Goal: Task Accomplishment & Management: Manage account settings

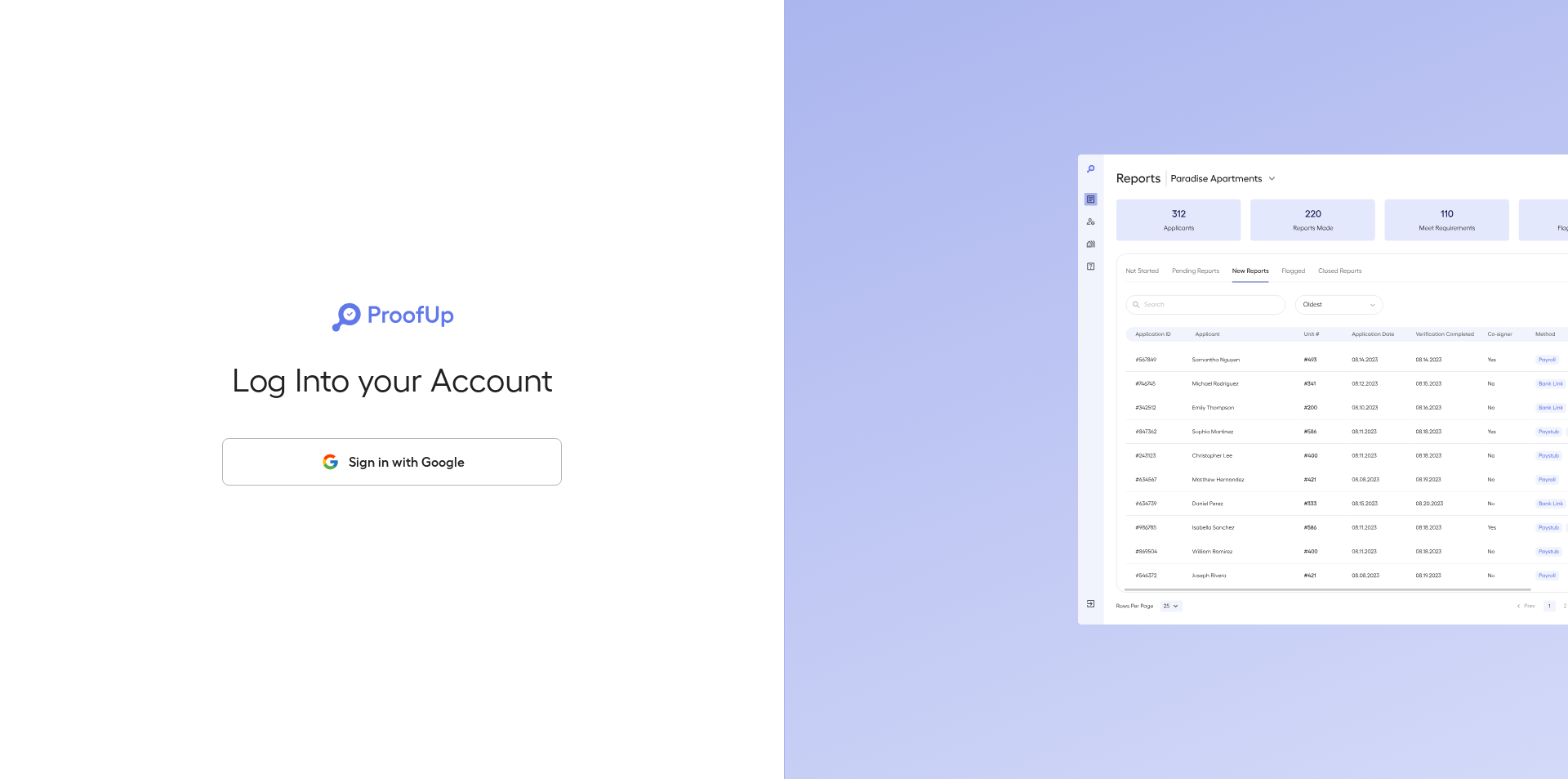
click at [448, 464] on button "Sign in with Google" at bounding box center [391, 462] width 340 height 48
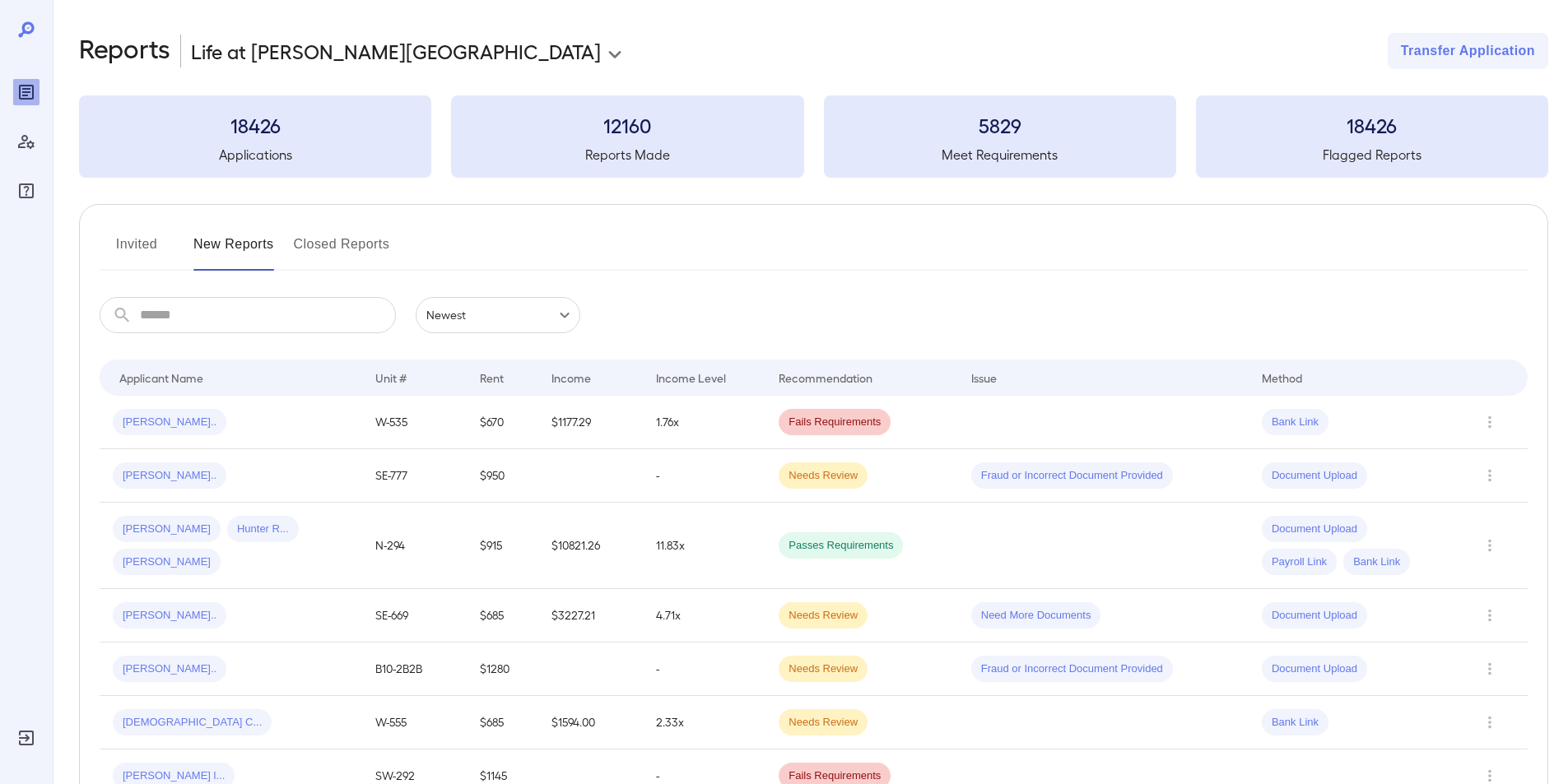
click at [147, 244] on button "Invited" at bounding box center [136, 250] width 74 height 39
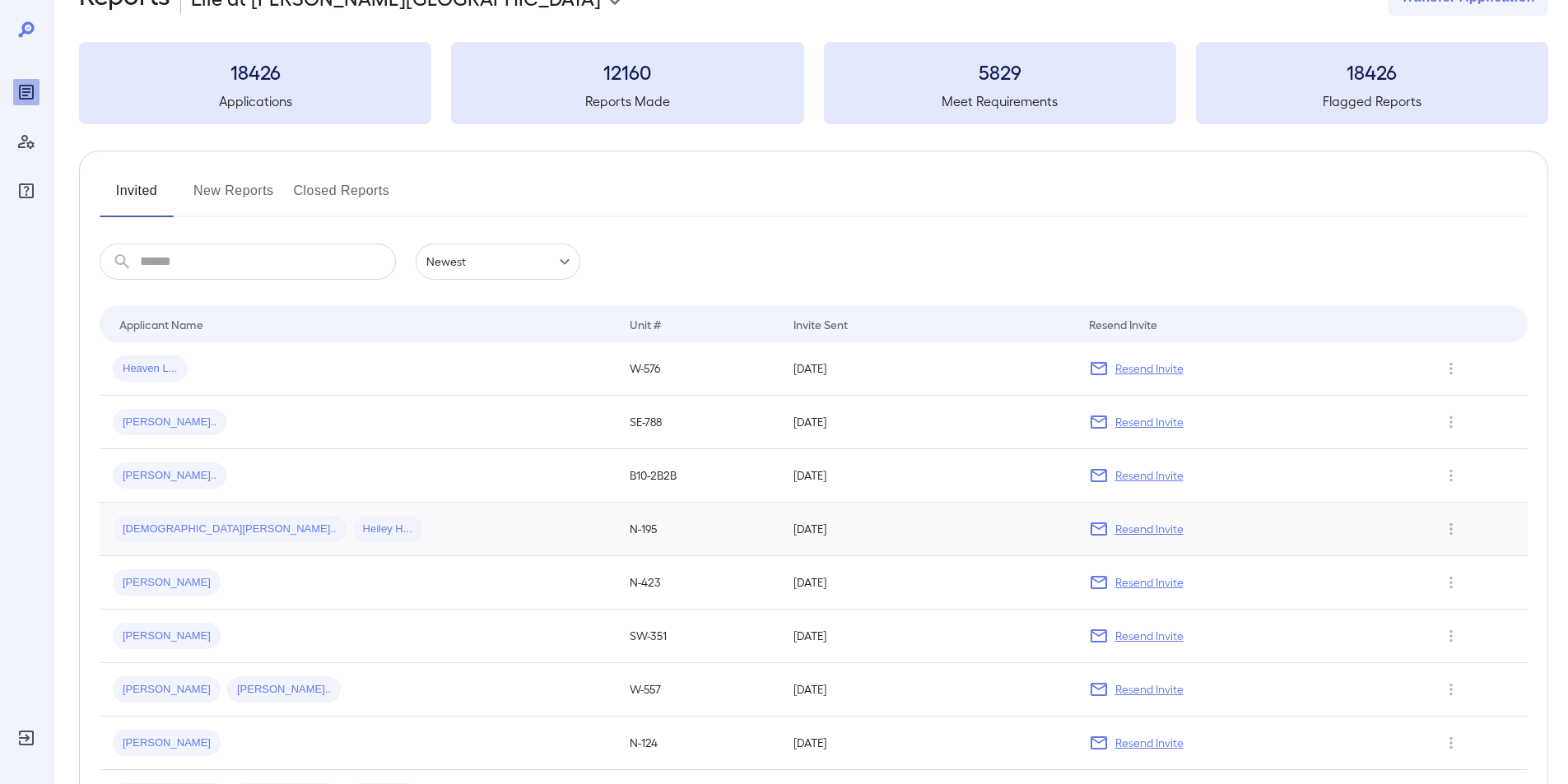
scroll to position [82, 0]
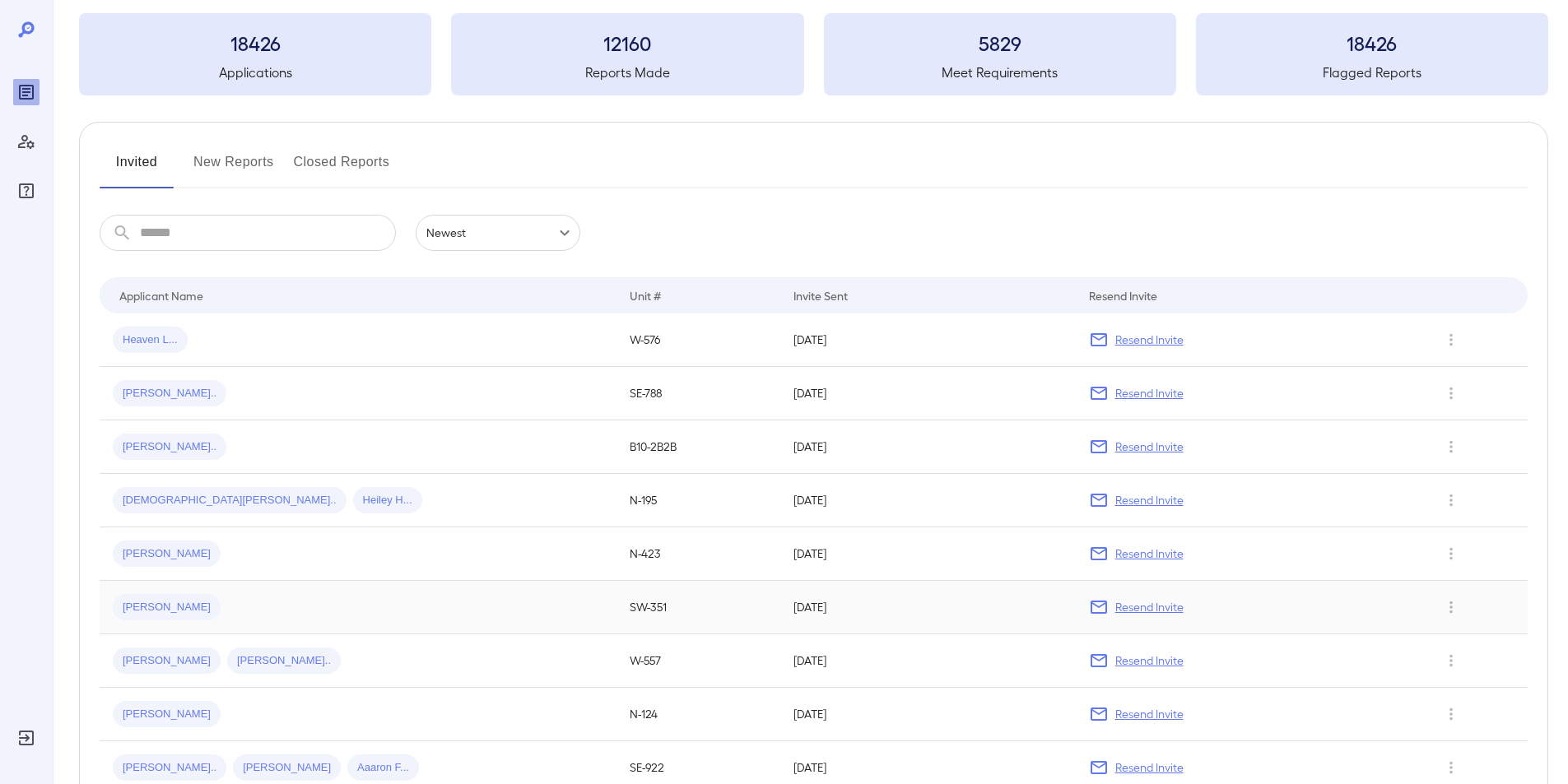
click at [146, 603] on span "[PERSON_NAME]" at bounding box center [166, 608] width 108 height 16
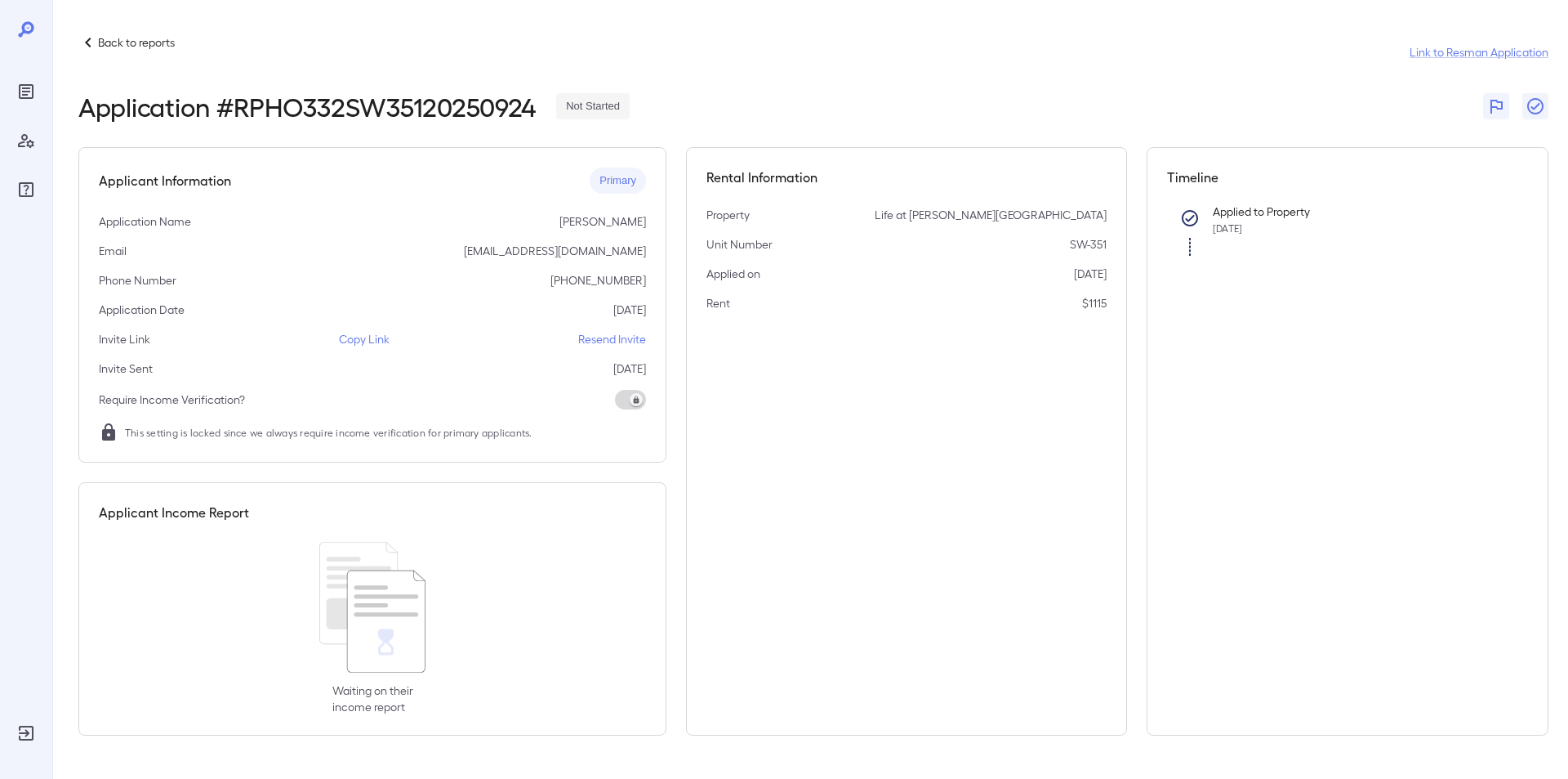
click at [125, 39] on p "Back to reports" at bounding box center [136, 43] width 77 height 17
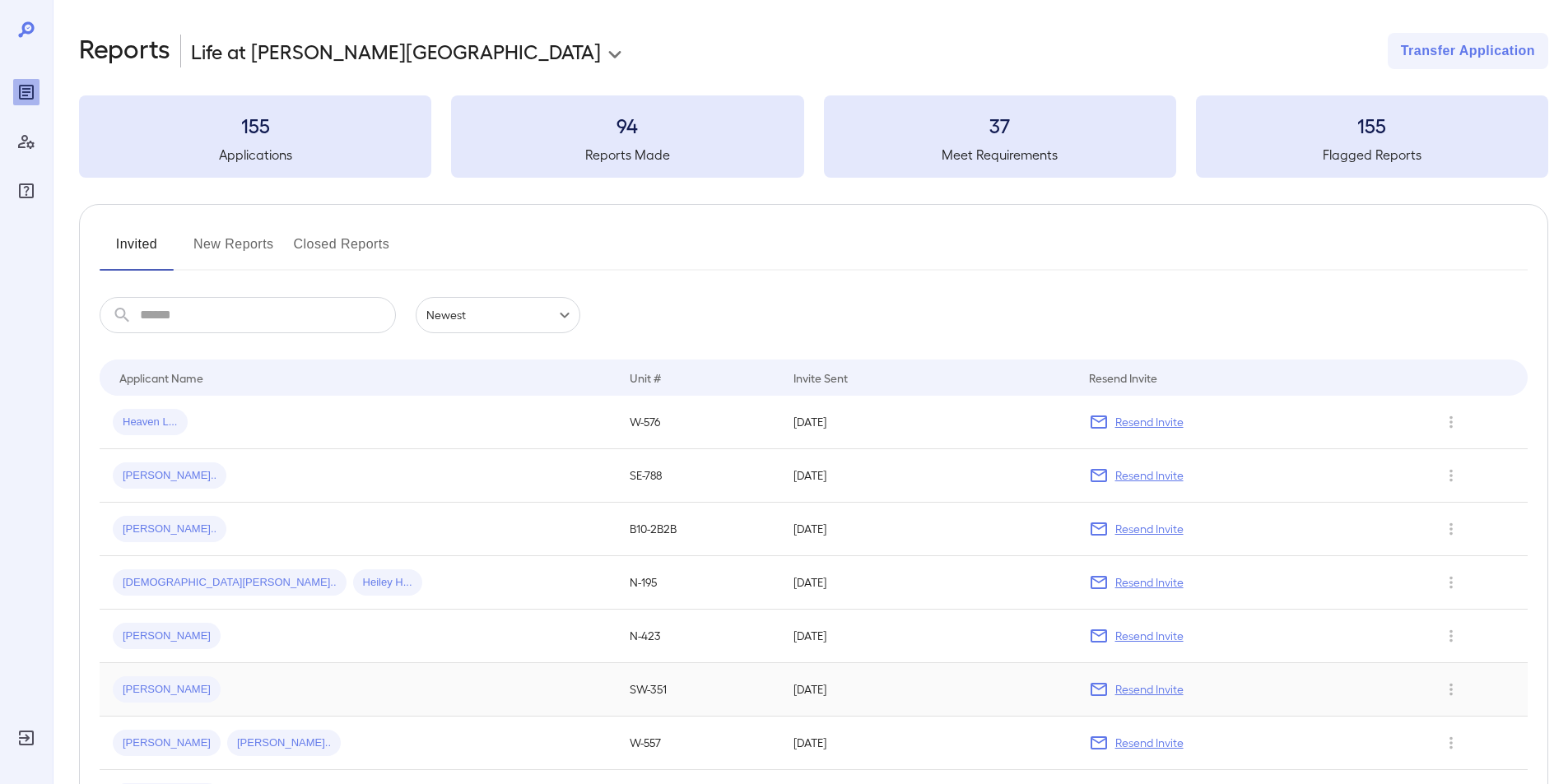
click at [151, 688] on span "[PERSON_NAME]" at bounding box center [166, 689] width 108 height 16
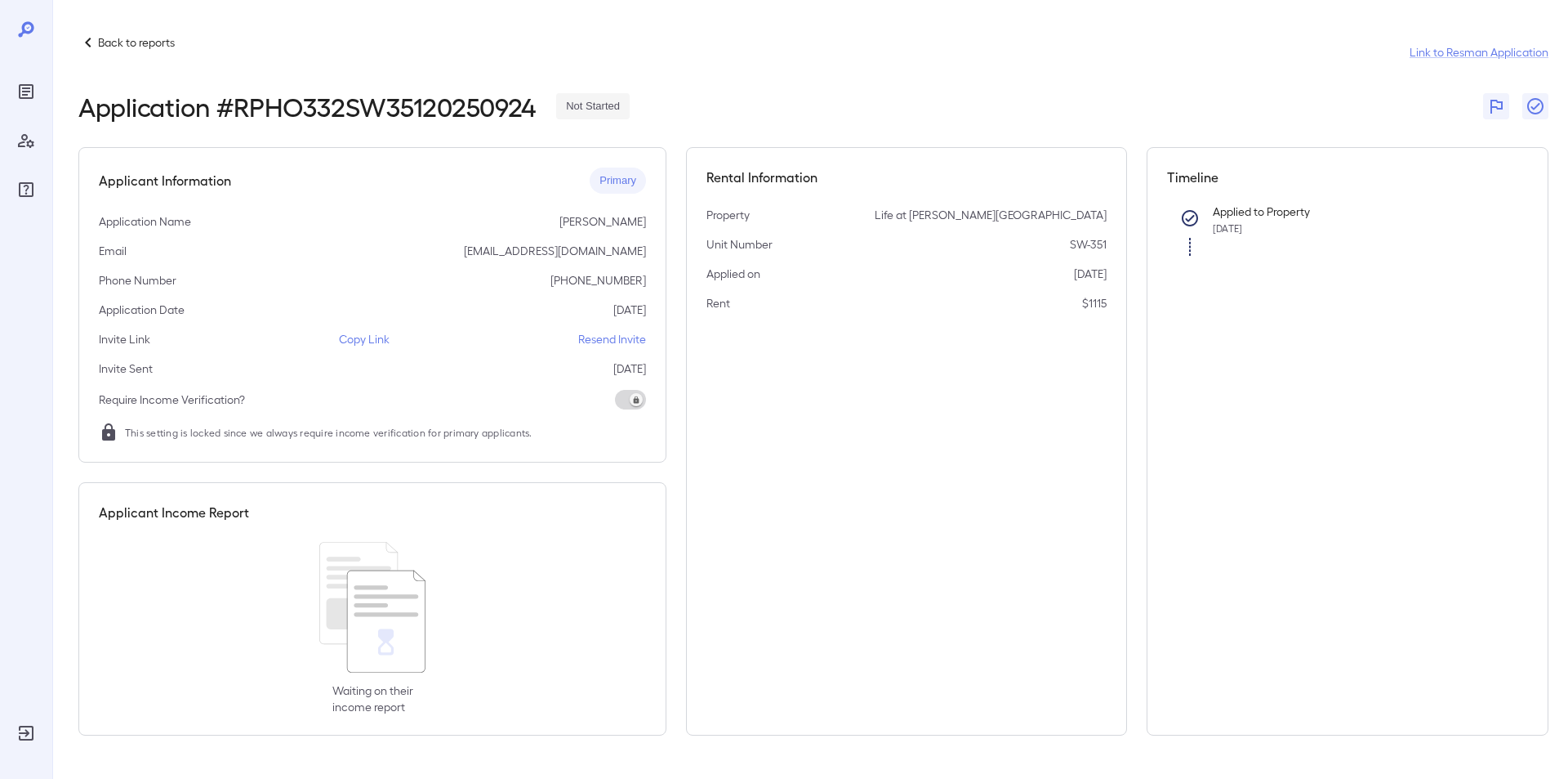
click at [366, 339] on p "Copy Link" at bounding box center [364, 339] width 51 height 17
